Goal: Task Accomplishment & Management: Use online tool/utility

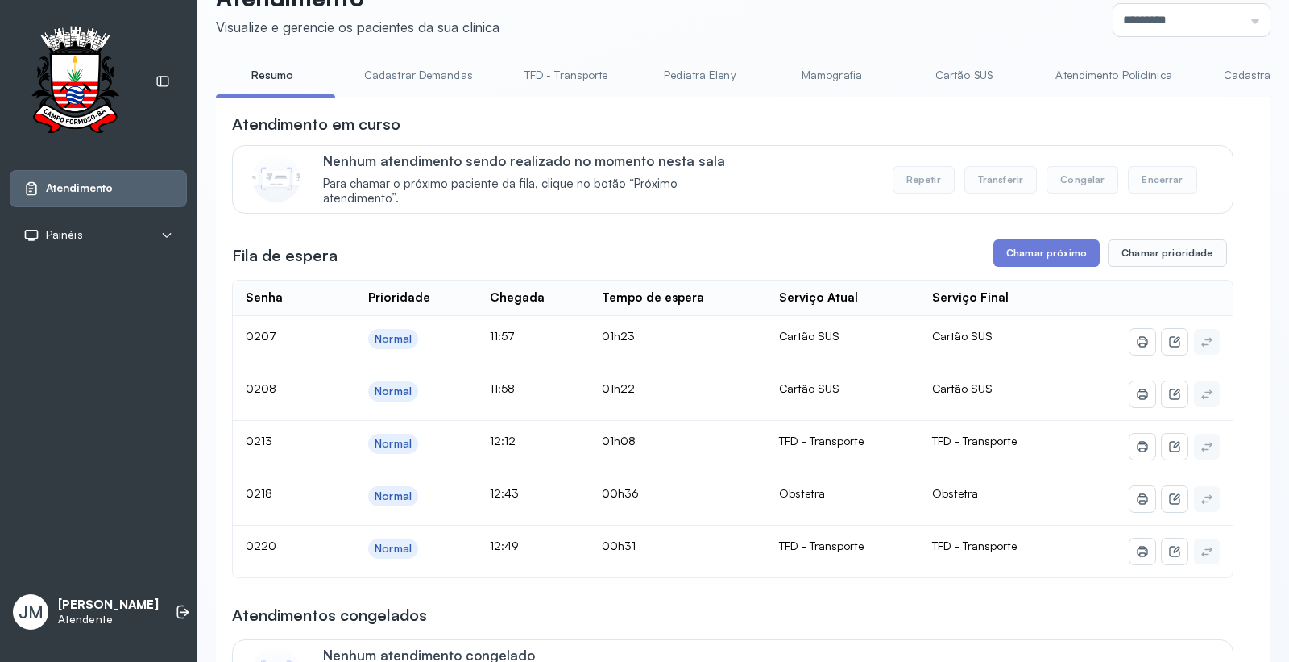
scroll to position [89, 0]
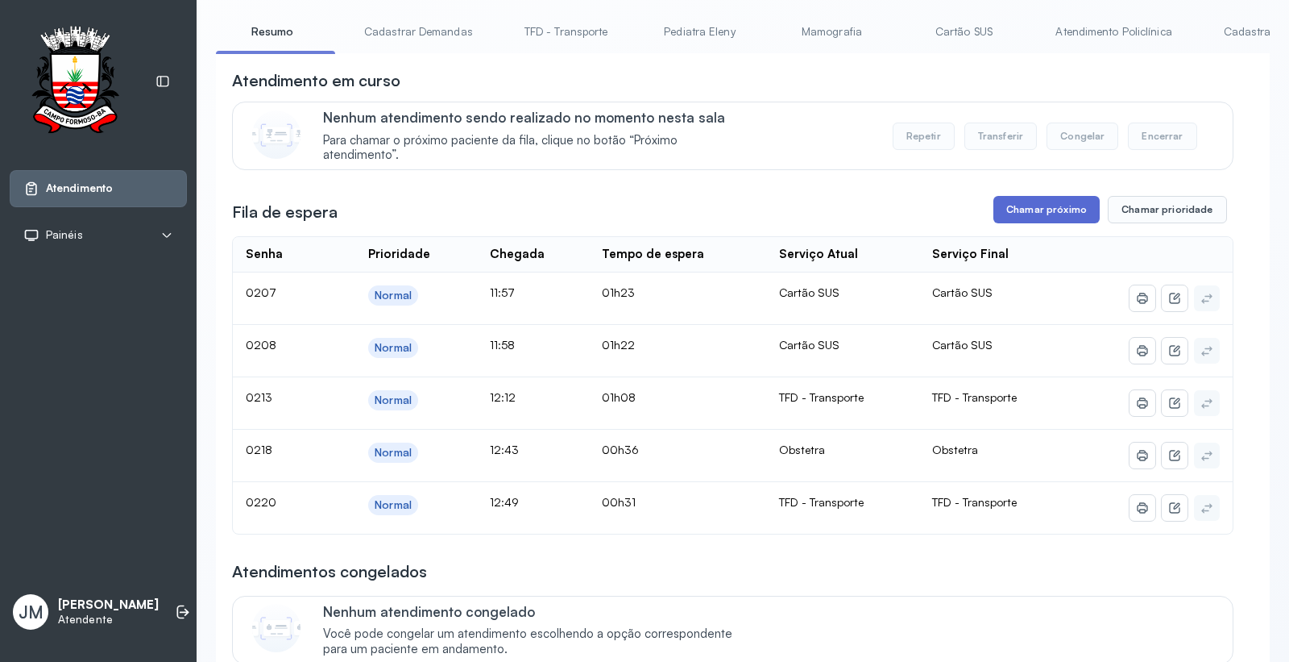
click at [1069, 214] on button "Chamar próximo" at bounding box center [1047, 209] width 106 height 27
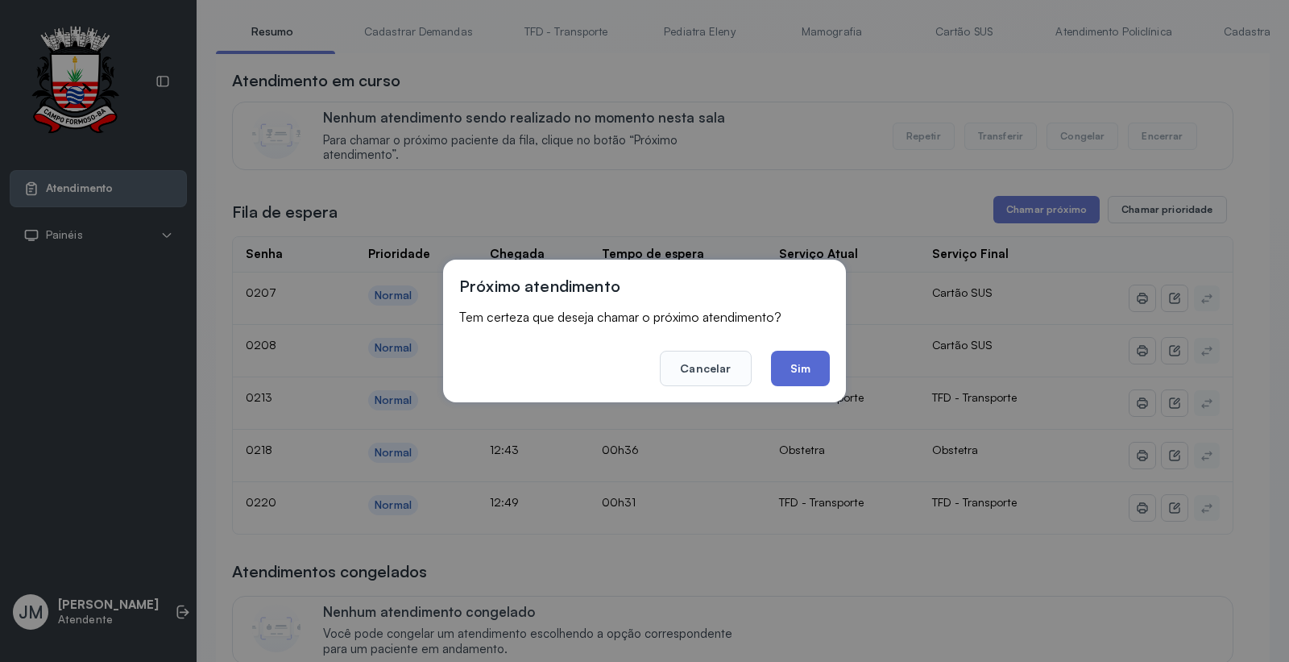
click at [812, 369] on button "Sim" at bounding box center [800, 368] width 59 height 35
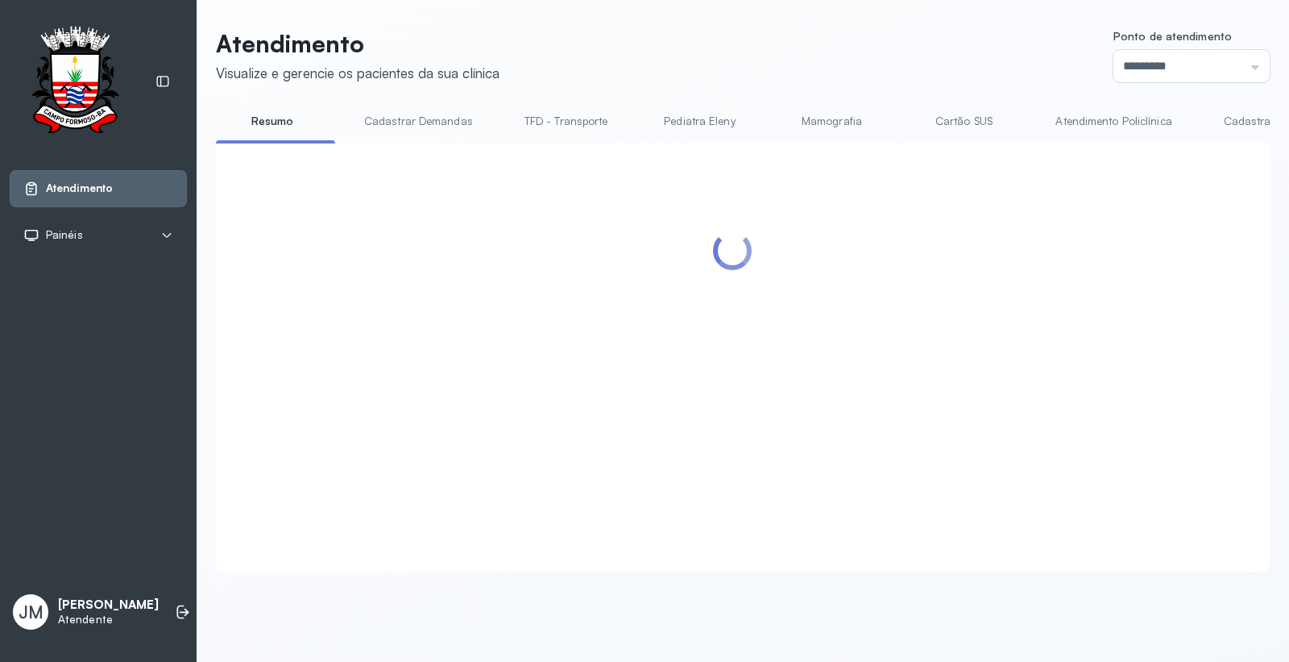
scroll to position [0, 0]
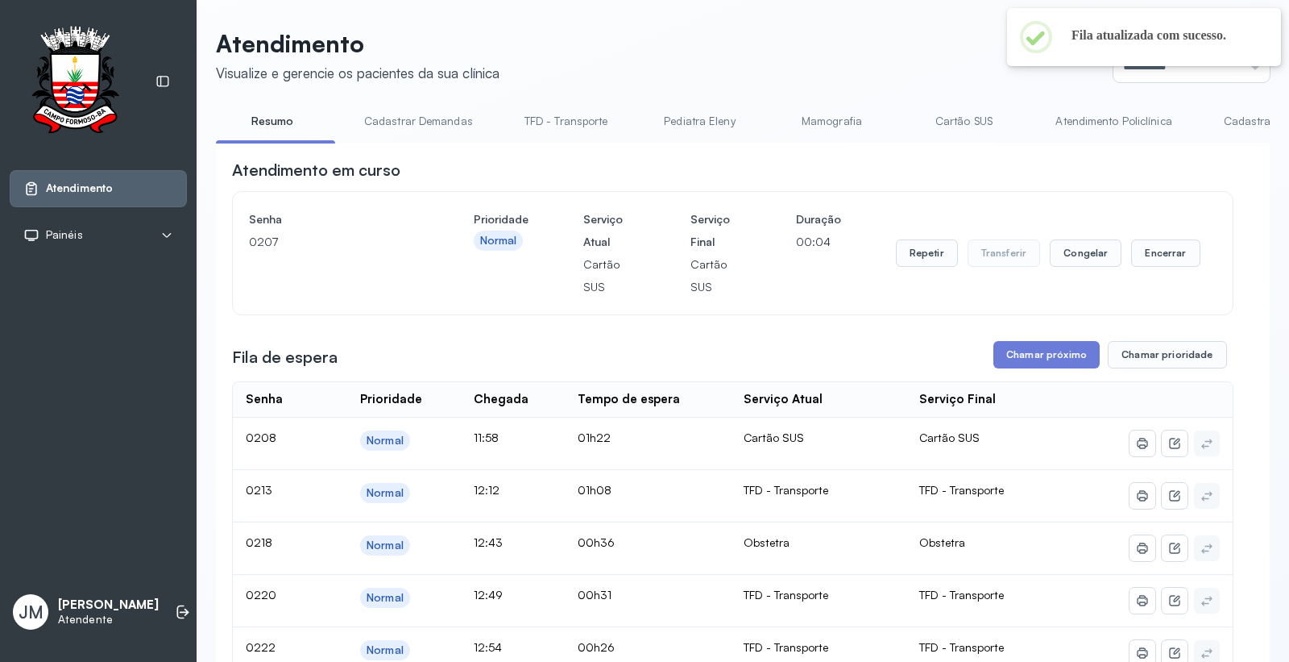
click at [945, 118] on link "Cartão SUS" at bounding box center [963, 121] width 113 height 27
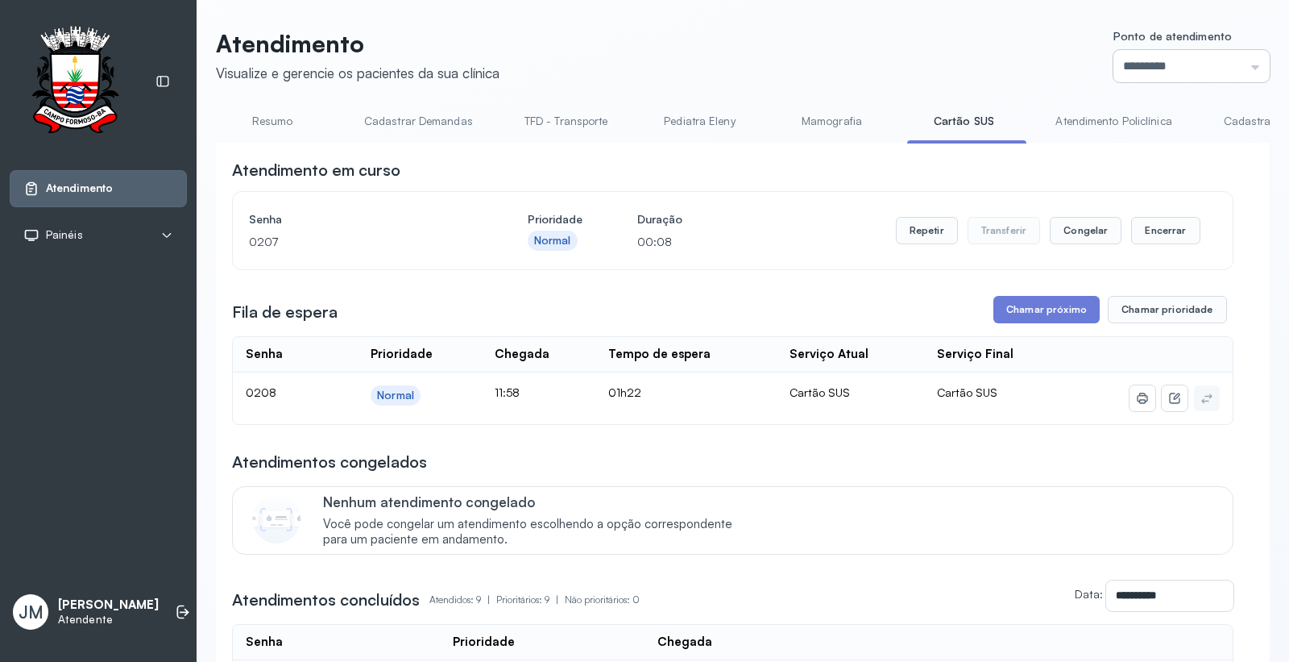
click at [1231, 66] on input "*********" at bounding box center [1192, 66] width 156 height 32
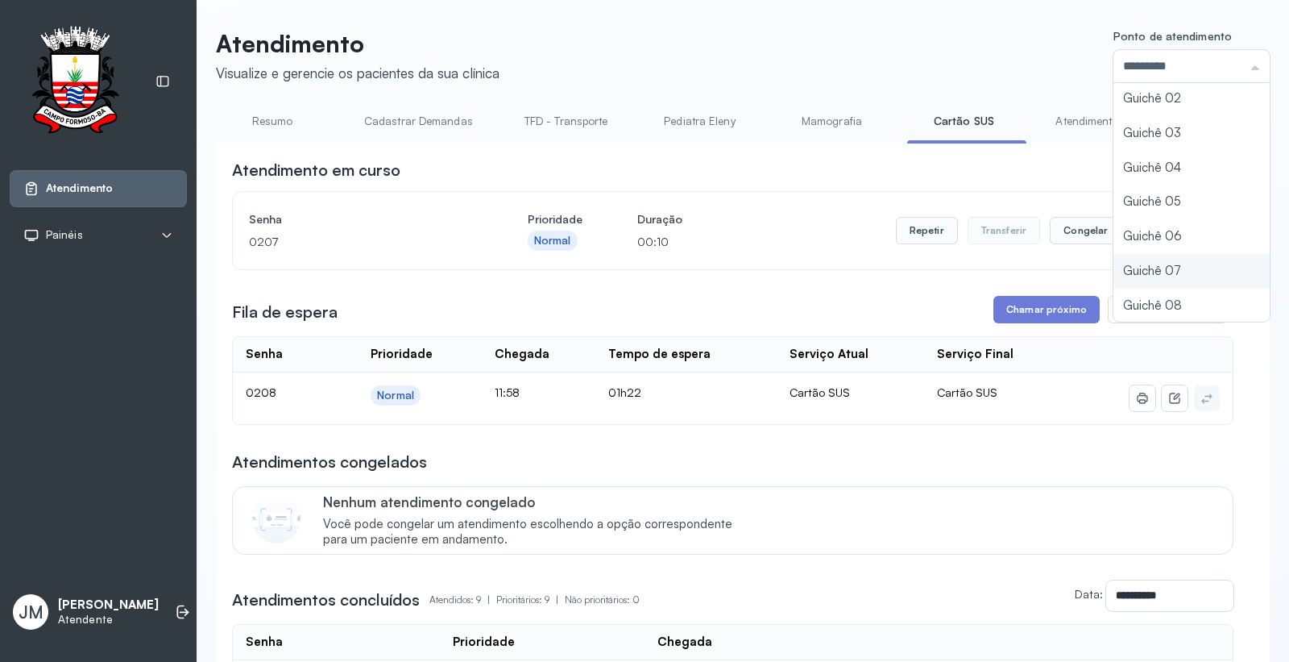
type input "*********"
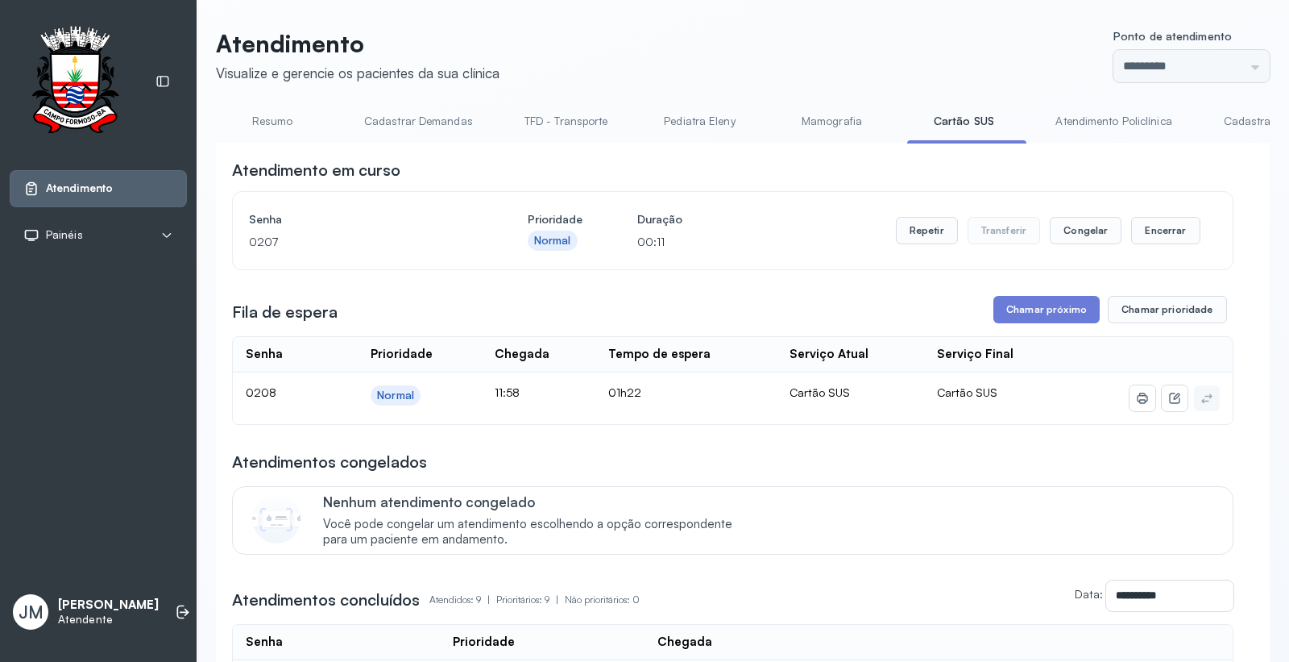
click at [1108, 263] on div "Atendimento Visualize e gerencie os pacientes da sua clínica Ponto de atendimen…" at bounding box center [743, 606] width 1054 height 1154
click at [1173, 235] on button "Encerrar" at bounding box center [1166, 230] width 69 height 27
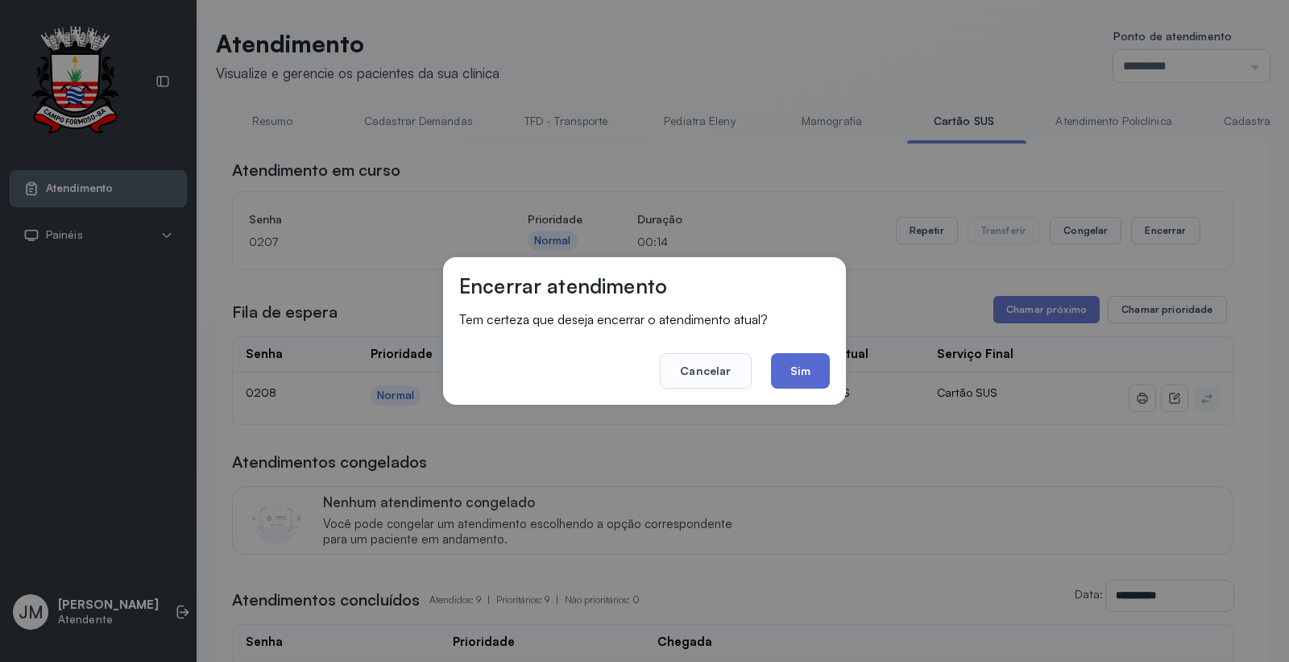
drag, startPoint x: 815, startPoint y: 368, endPoint x: 940, endPoint y: 309, distance: 138.1
click at [815, 366] on button "Sim" at bounding box center [800, 370] width 59 height 35
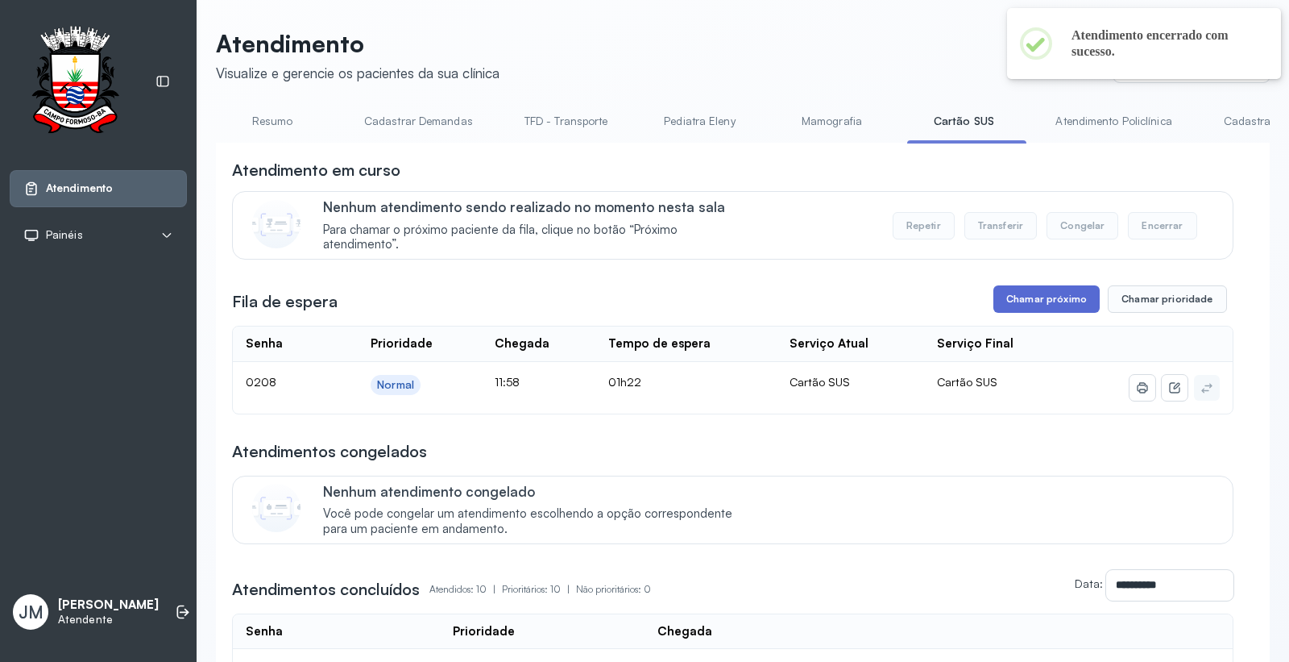
click at [1028, 296] on button "Chamar próximo" at bounding box center [1047, 298] width 106 height 27
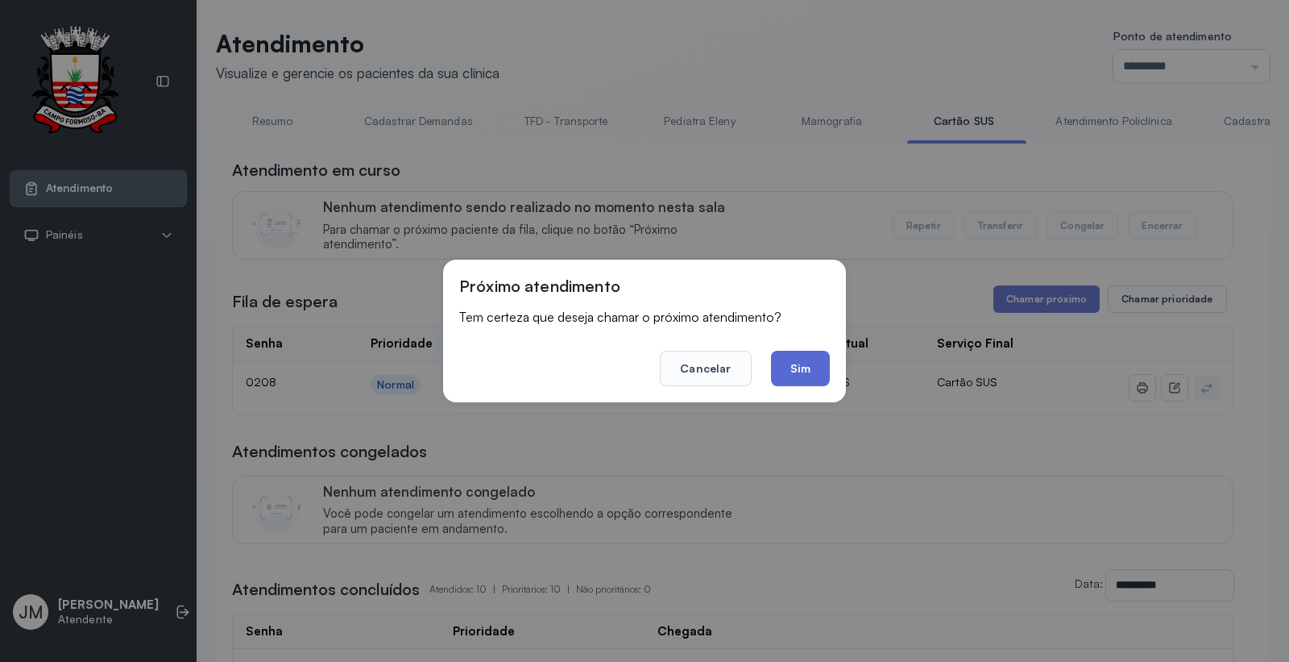
click at [814, 374] on button "Sim" at bounding box center [800, 368] width 59 height 35
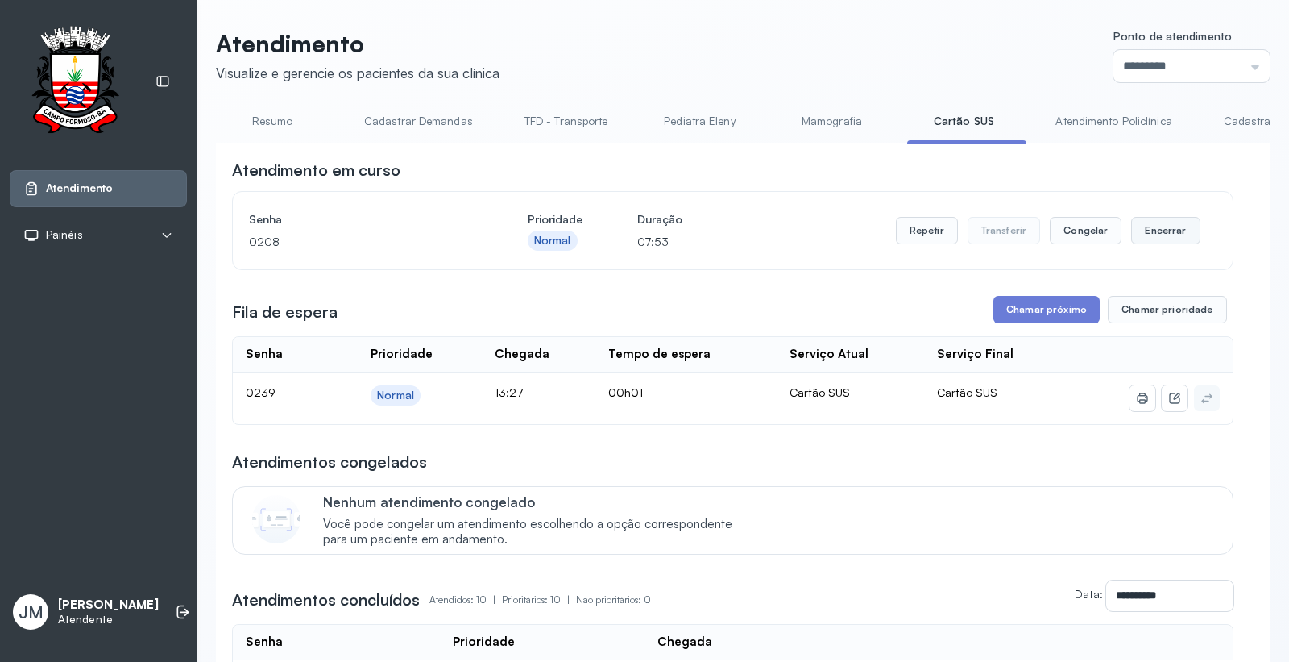
click at [1144, 236] on button "Encerrar" at bounding box center [1166, 230] width 69 height 27
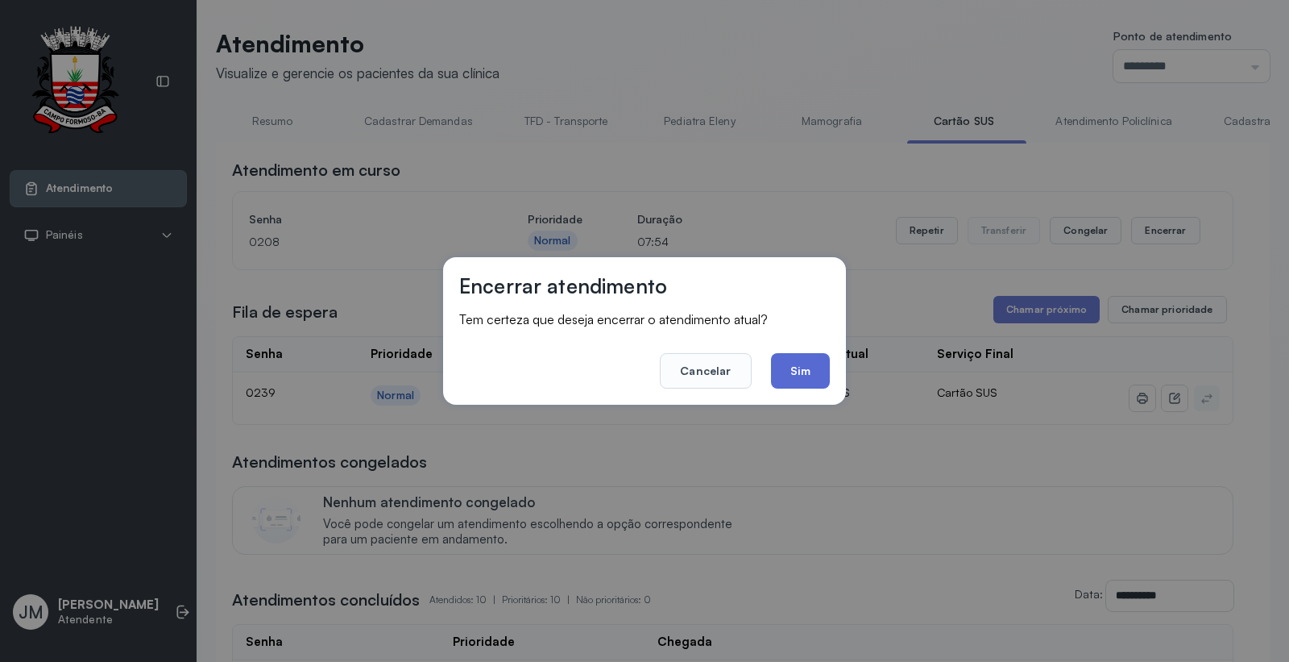
drag, startPoint x: 802, startPoint y: 376, endPoint x: 838, endPoint y: 366, distance: 37.8
click at [800, 376] on button "Sim" at bounding box center [800, 370] width 59 height 35
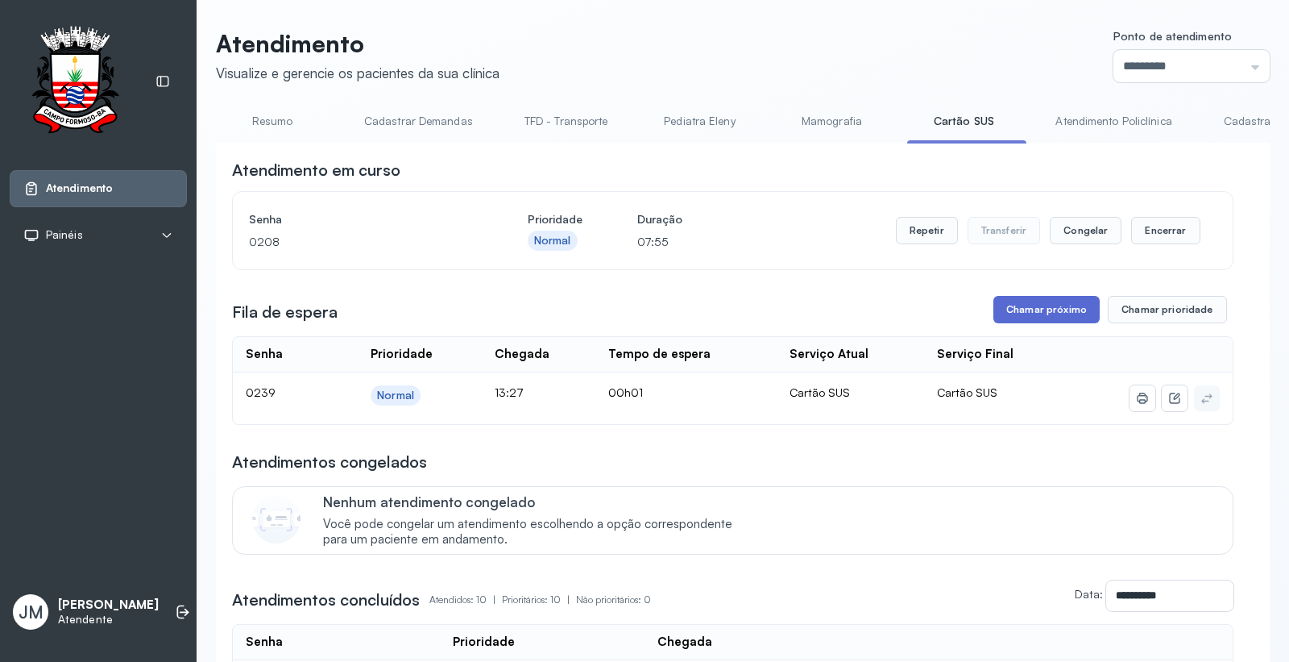
drag, startPoint x: 1036, startPoint y: 295, endPoint x: 1042, endPoint y: 309, distance: 15.1
click at [1036, 296] on div "**********" at bounding box center [733, 642] width 1002 height 967
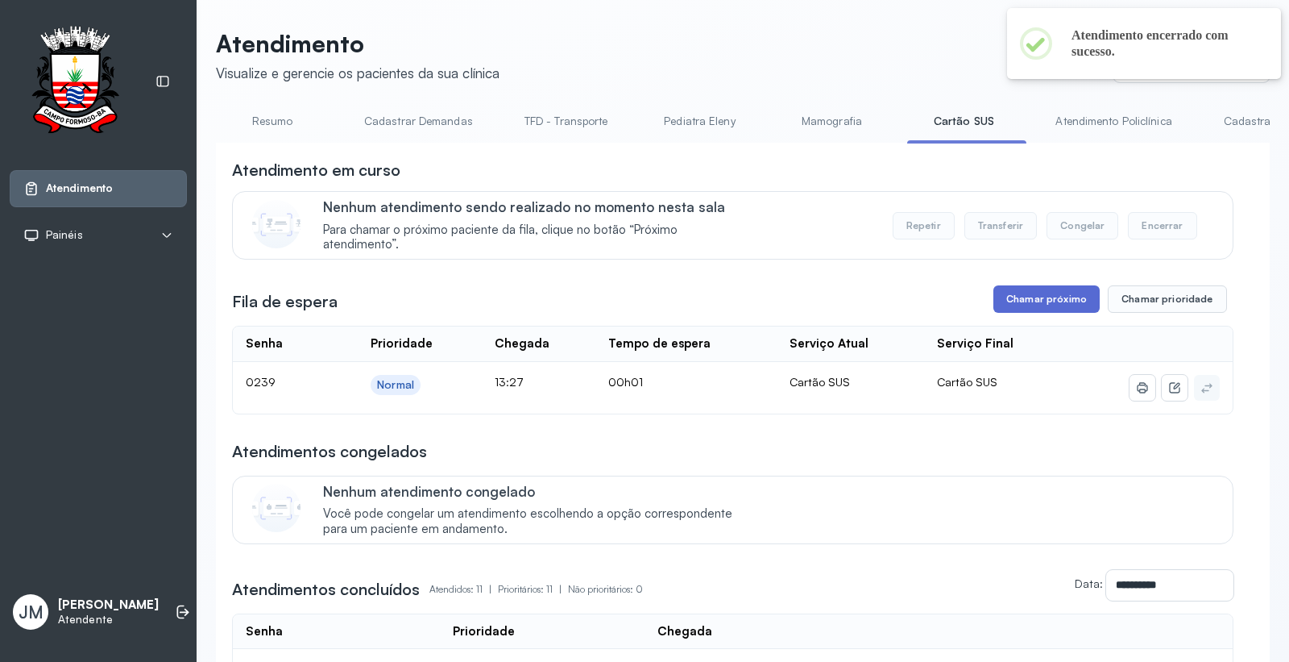
click at [1017, 306] on button "Chamar próximo" at bounding box center [1047, 298] width 106 height 27
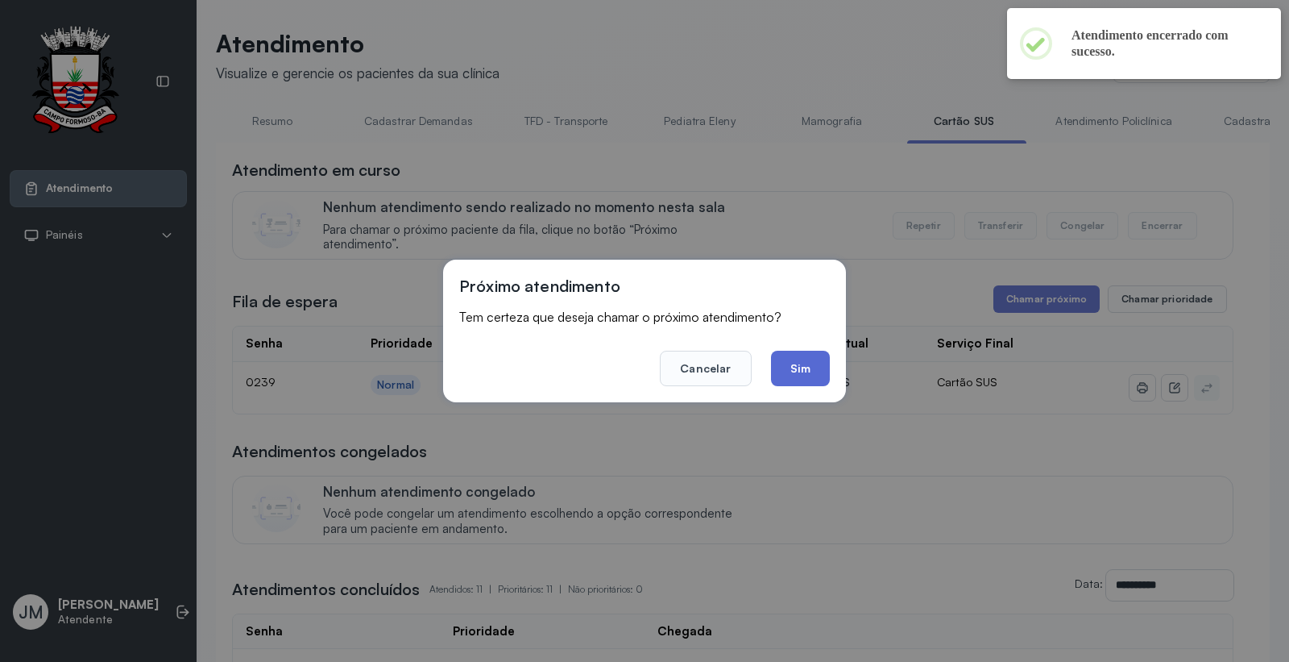
click at [791, 363] on button "Sim" at bounding box center [800, 368] width 59 height 35
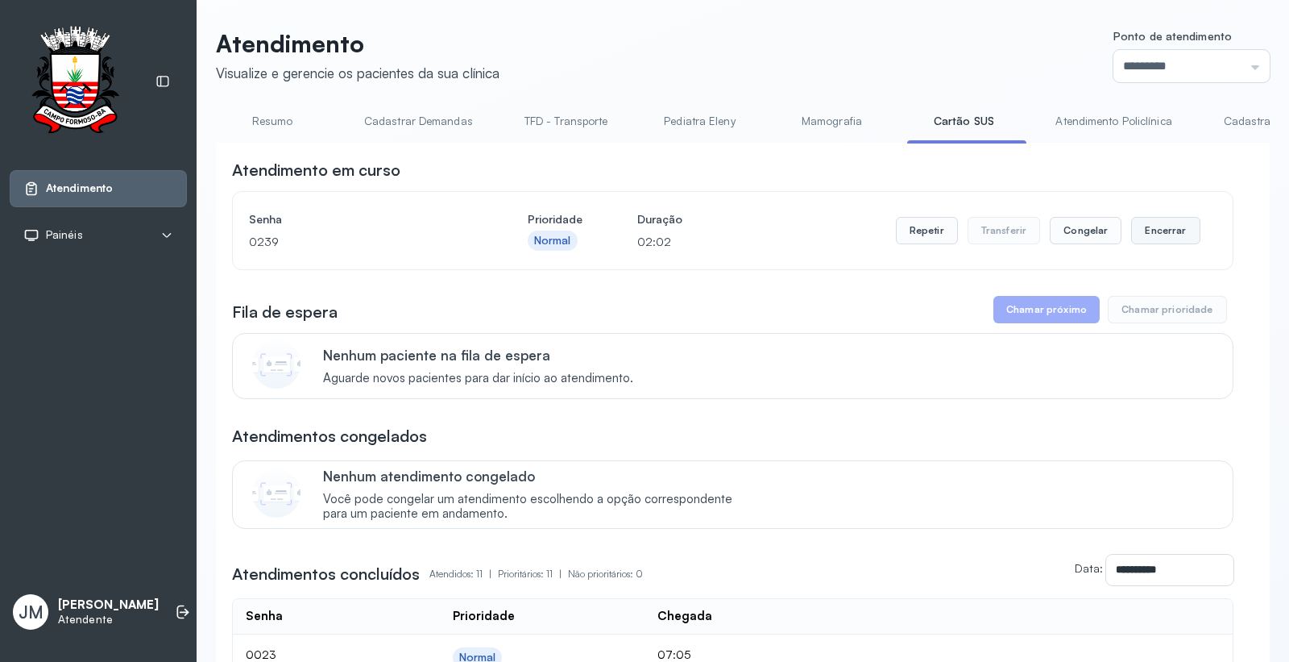
click at [1161, 230] on button "Encerrar" at bounding box center [1166, 230] width 69 height 27
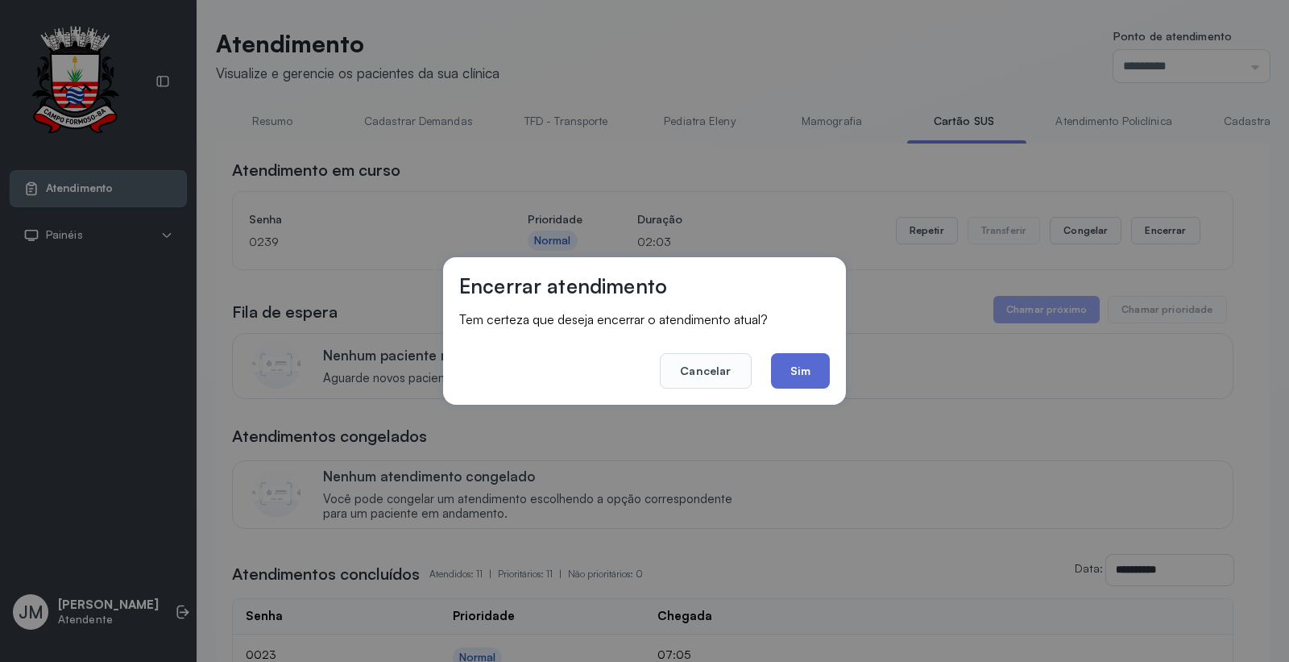
click at [800, 363] on button "Sim" at bounding box center [800, 370] width 59 height 35
